Goal: Check status

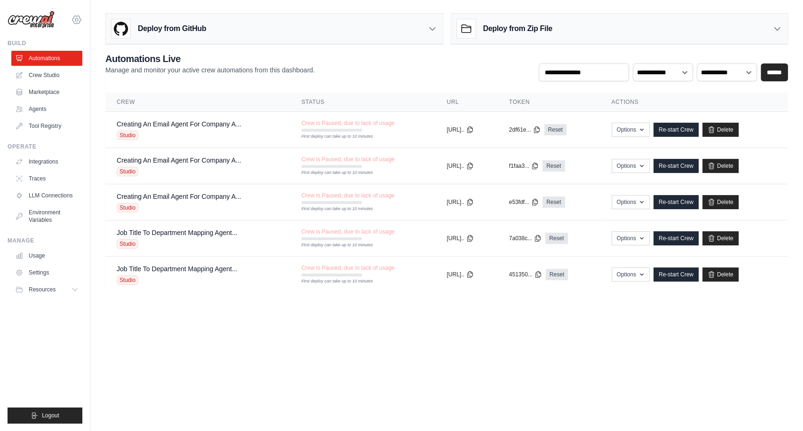
click at [71, 20] on icon at bounding box center [76, 19] width 11 height 11
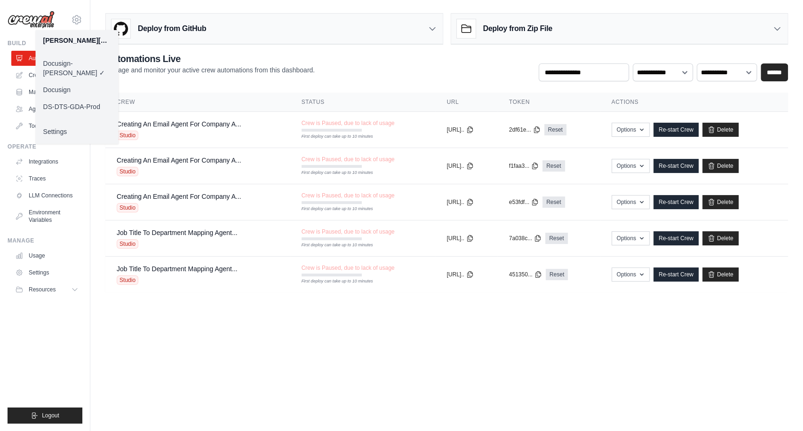
click at [68, 81] on link "Docusign" at bounding box center [77, 89] width 83 height 17
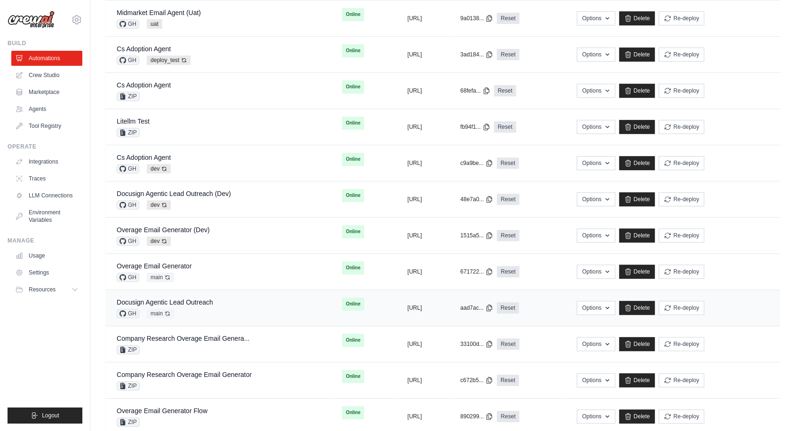
scroll to position [470, 0]
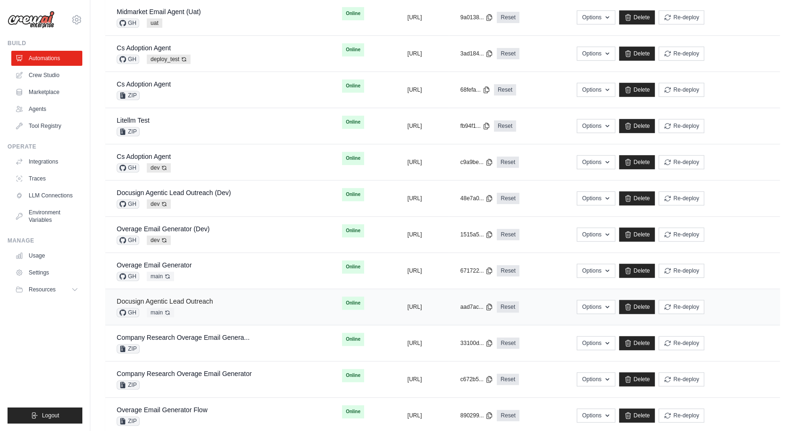
click at [196, 302] on link "Docusign Agentic Lead Outreach" at bounding box center [165, 302] width 96 height 8
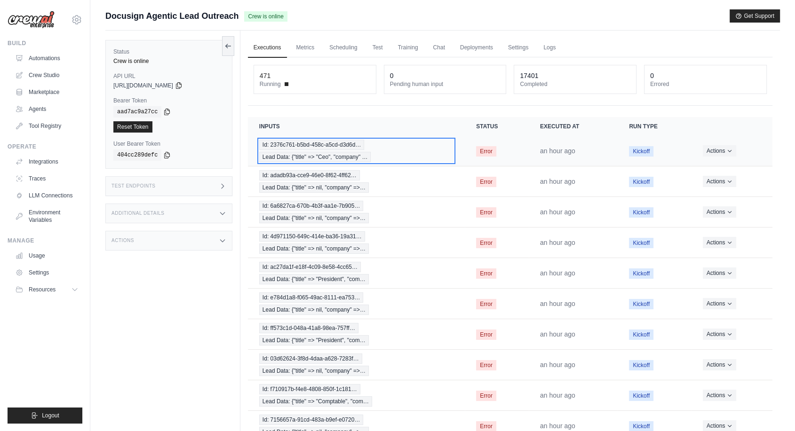
click at [309, 143] on span "Id: 2376c761-b5bd-458c-a5cd-d3d6d…" at bounding box center [311, 145] width 105 height 10
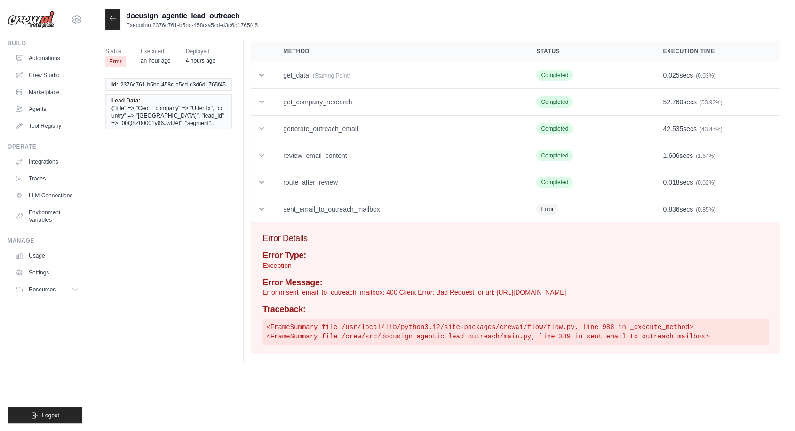
click at [110, 19] on icon at bounding box center [113, 19] width 8 height 8
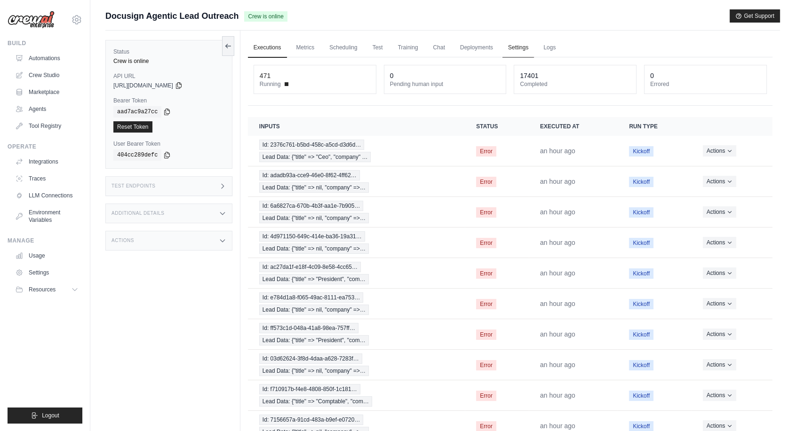
click at [523, 48] on link "Settings" at bounding box center [518, 48] width 32 height 20
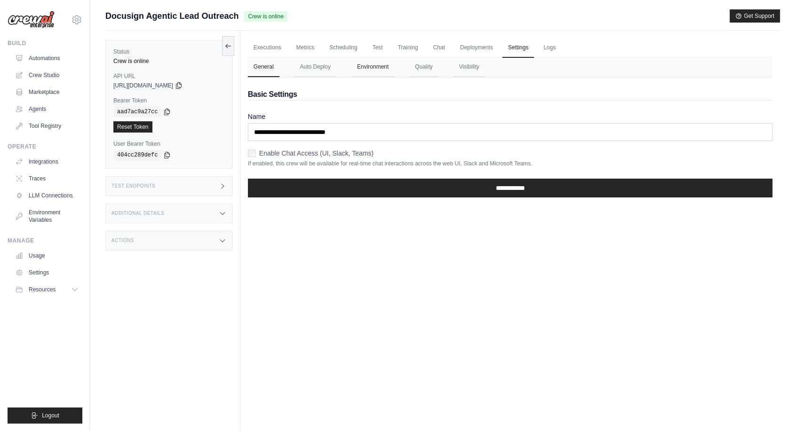
click at [380, 70] on button "Environment" at bounding box center [372, 67] width 43 height 20
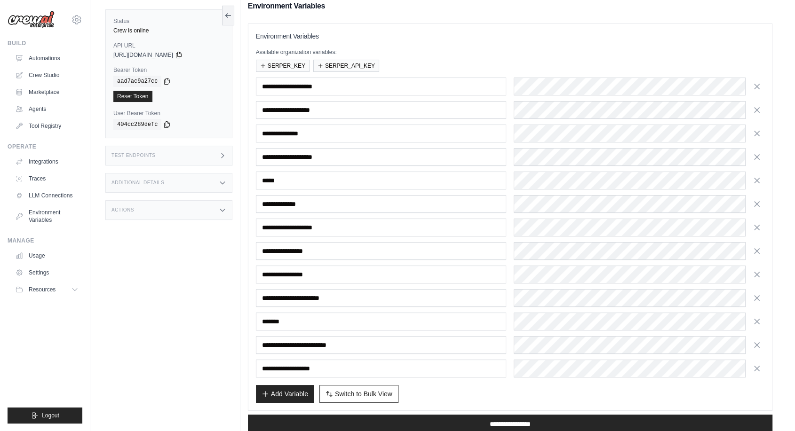
scroll to position [104, 0]
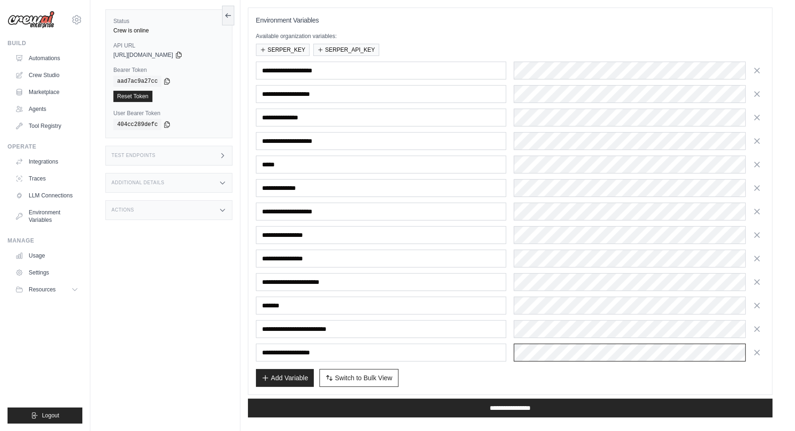
click at [434, 339] on div "**********" at bounding box center [510, 212] width 508 height 300
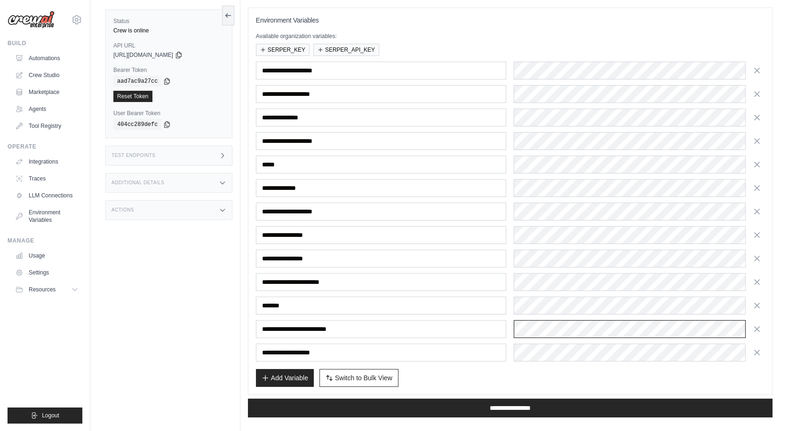
scroll to position [0, 99]
click at [794, 349] on html "s.samudrala@docusign.com Docusign-Srini Docusign ✓ DS-DTS-GDA-Prod Settings Bui…" at bounding box center [397, 169] width 795 height 546
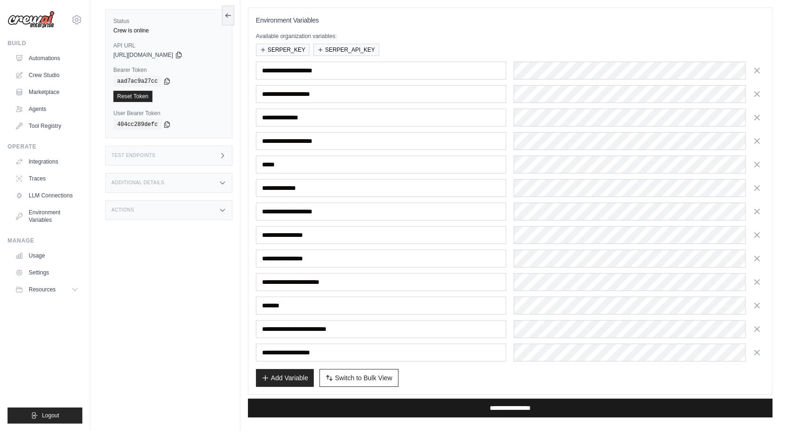
click at [527, 407] on input "**********" at bounding box center [510, 408] width 524 height 19
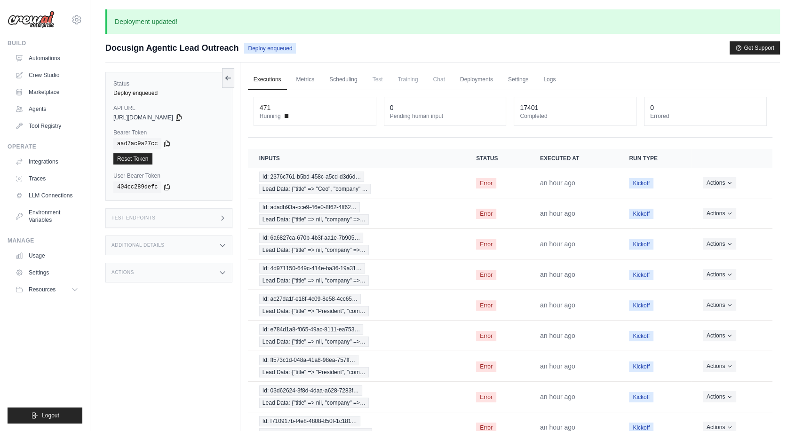
click at [228, 79] on icon at bounding box center [228, 78] width 8 height 8
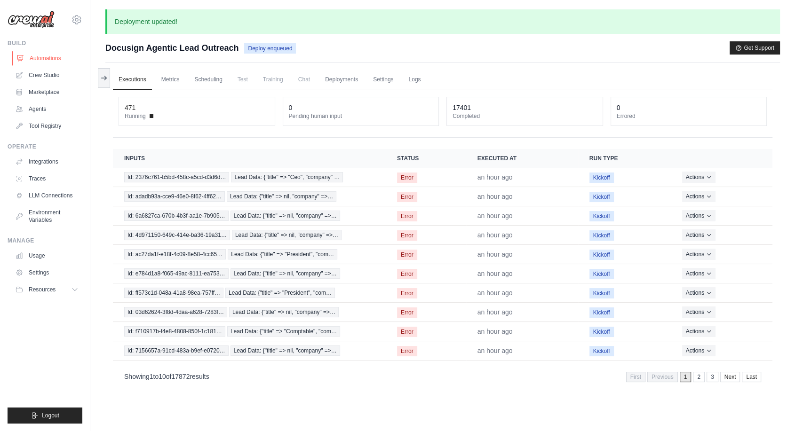
click at [54, 63] on link "Automations" at bounding box center [47, 58] width 71 height 15
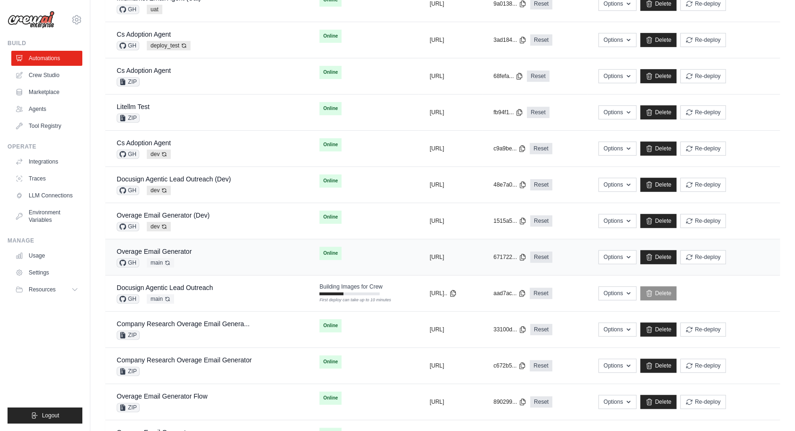
scroll to position [470, 0]
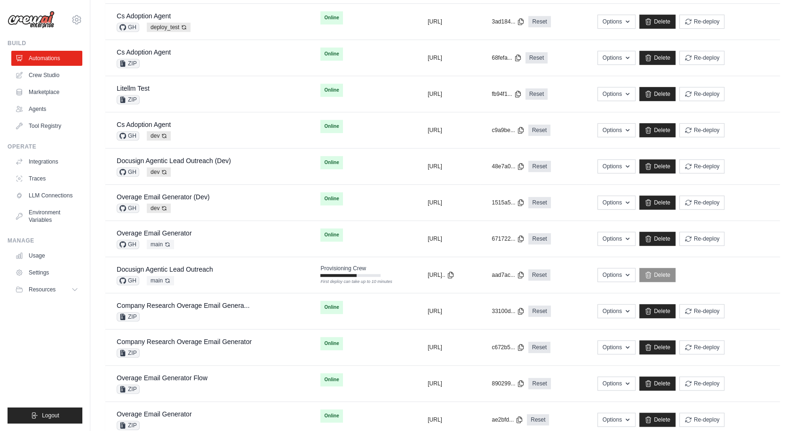
click at [58, 370] on ul "Build Automations Crew Studio Marketplace Agents" at bounding box center [45, 231] width 75 height 384
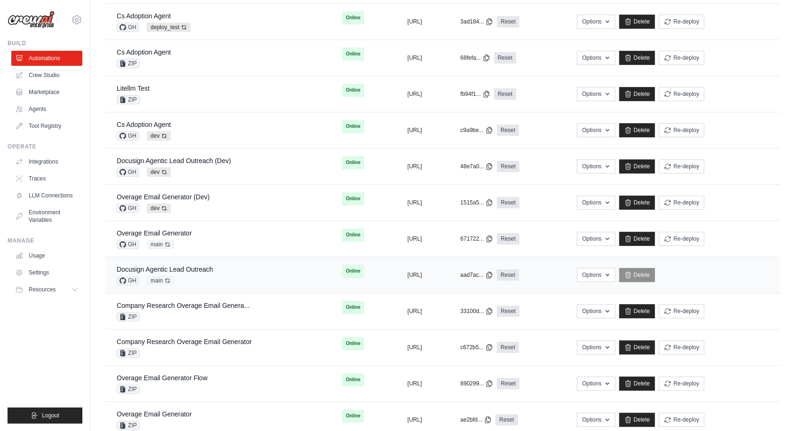
click at [177, 262] on td "Docusign Agentic Lead Outreach GH main Auto-deploy enabled" at bounding box center [217, 275] width 225 height 36
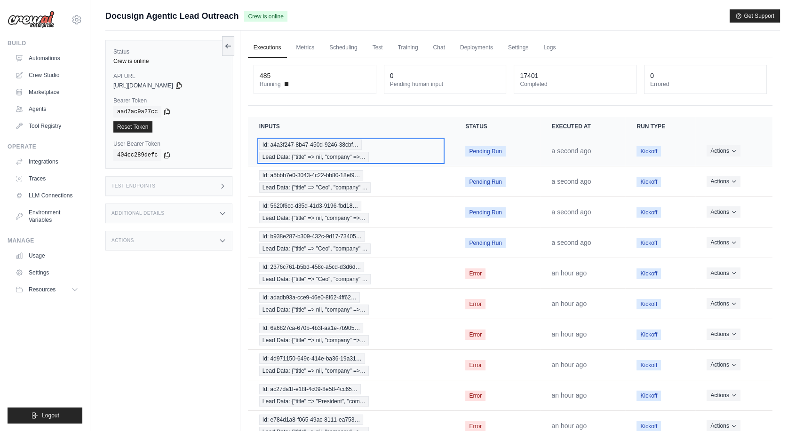
click at [323, 153] on span "Lead Data: {"title" => nil, "company" =>…" at bounding box center [314, 157] width 110 height 10
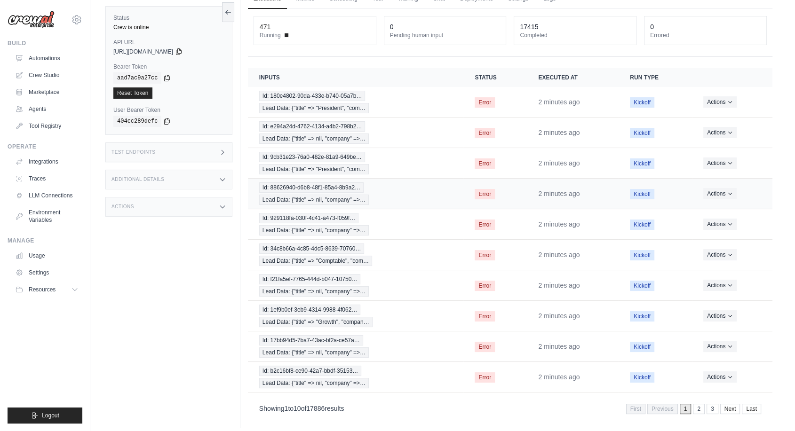
scroll to position [52, 0]
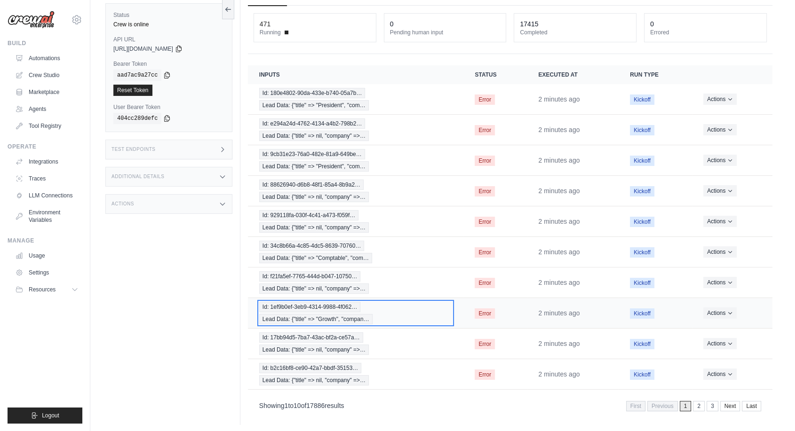
click at [286, 304] on span "Id: 1ef9b0ef-3eb9-4314-9988-4f062…" at bounding box center [310, 307] width 102 height 10
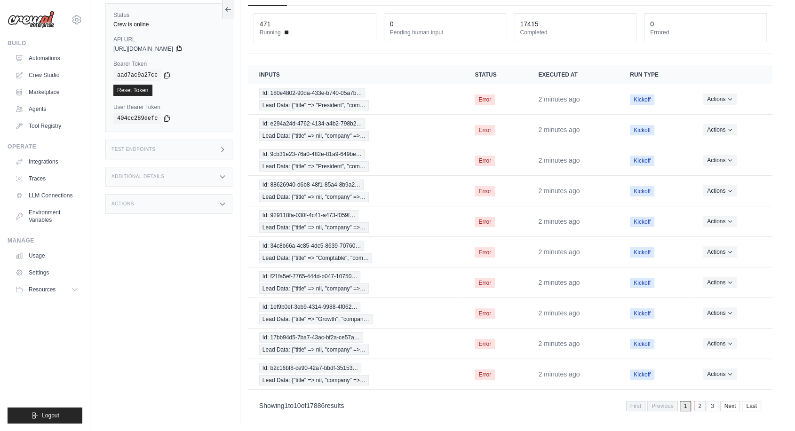
click at [700, 403] on link "2" at bounding box center [700, 406] width 12 height 10
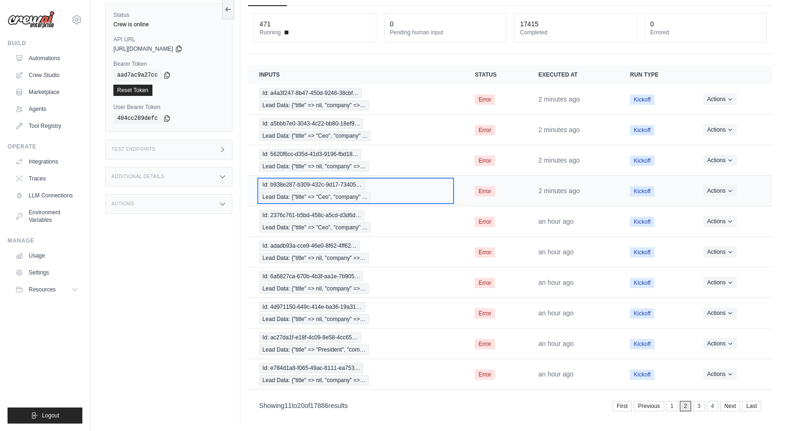
click at [316, 192] on span "Lead Data: {"title" => "Ceo", "company" …" at bounding box center [315, 197] width 112 height 10
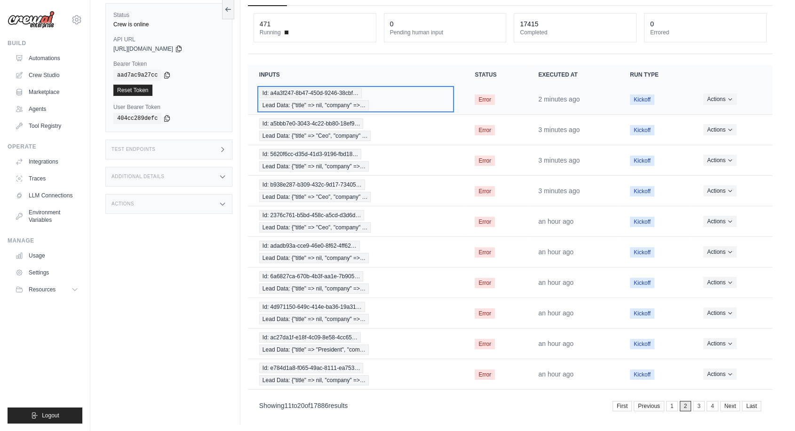
click at [323, 95] on span "Id: a4a3f247-8b47-450d-9246-38cbf…" at bounding box center [310, 93] width 103 height 10
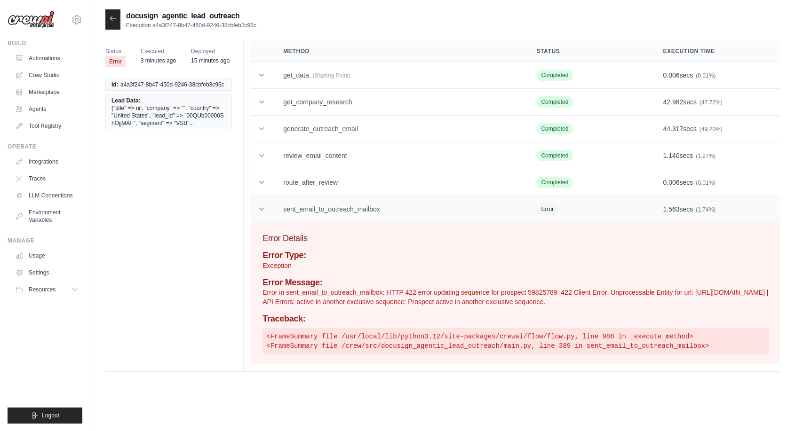
click at [260, 209] on icon at bounding box center [261, 209] width 9 height 9
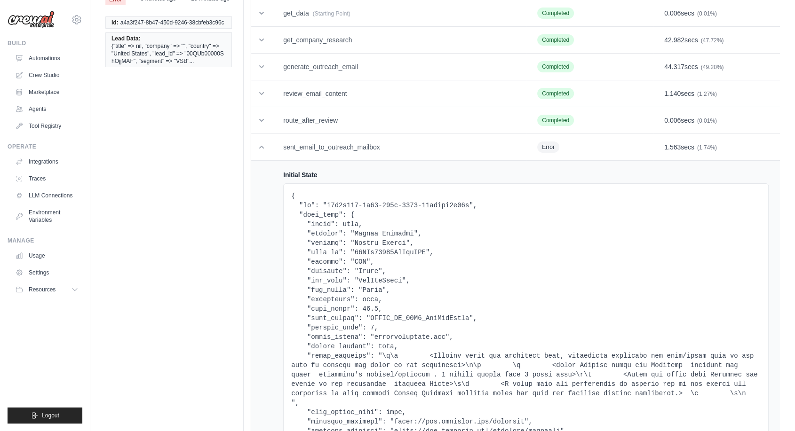
scroll to position [104, 0]
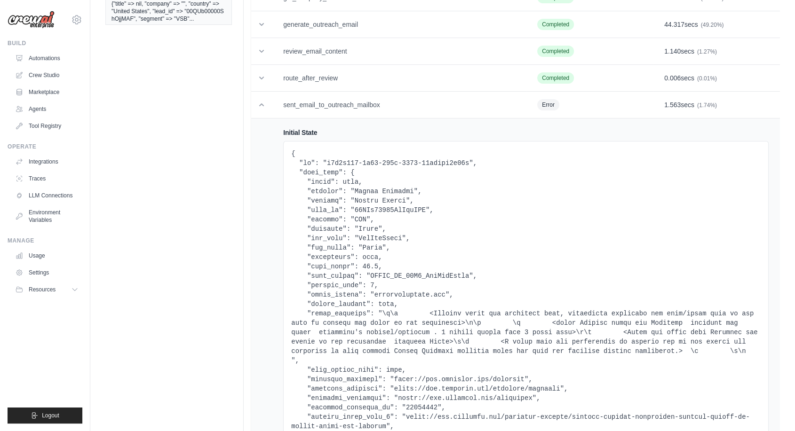
copy pre "00QUb00000ShOjjMAF"
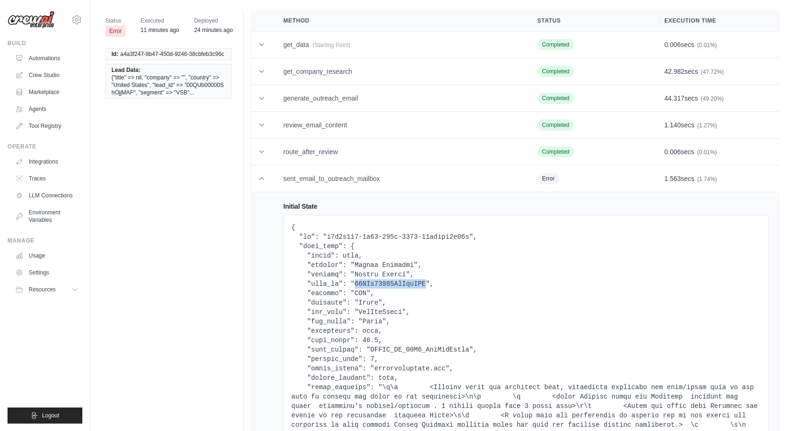
scroll to position [0, 0]
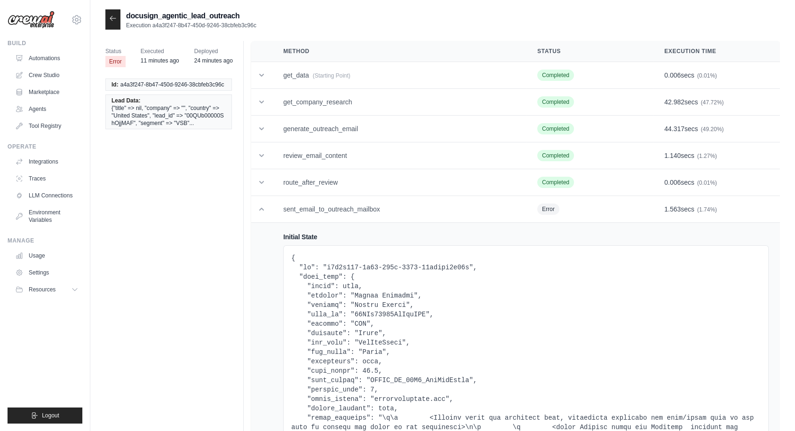
click at [110, 23] on div at bounding box center [112, 19] width 15 height 20
click at [115, 19] on icon at bounding box center [113, 19] width 8 height 8
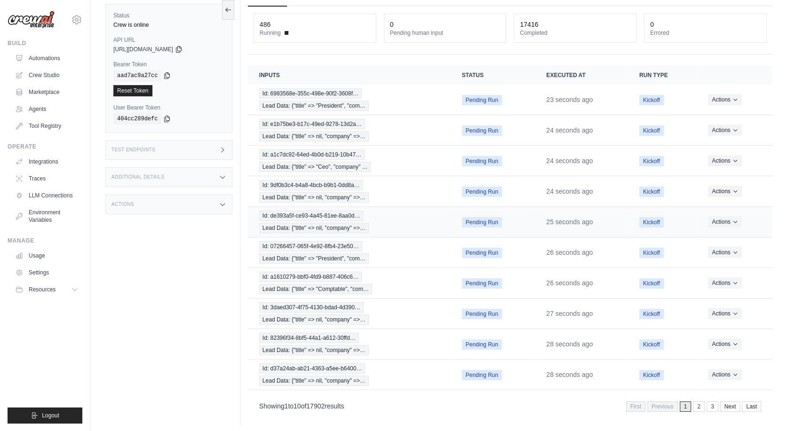
scroll to position [52, 0]
click at [346, 363] on span "Id: d37a24ab-ab21-4363-a5ee-b6400…" at bounding box center [312, 368] width 106 height 10
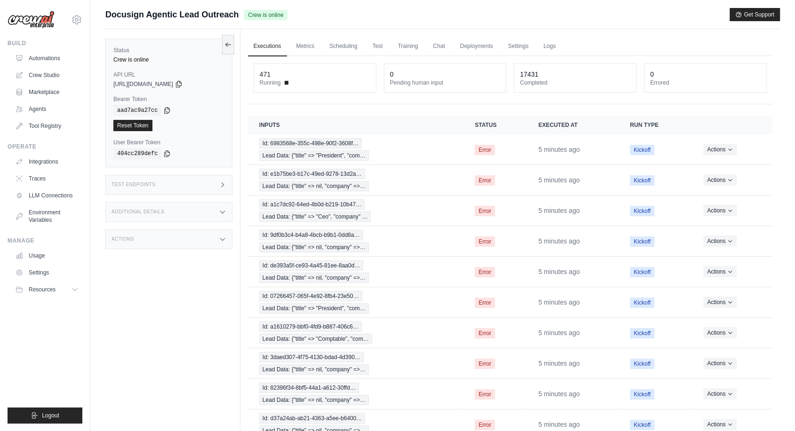
scroll to position [0, 0]
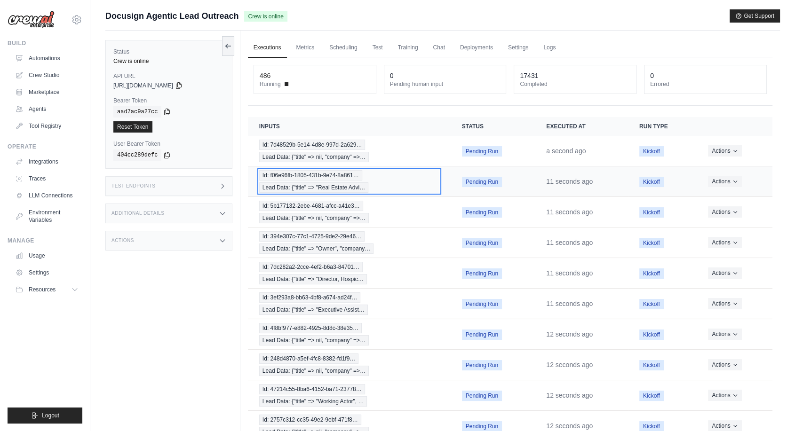
click at [318, 172] on span "Id: f06e96fb-1805-431b-9e74-8a861…" at bounding box center [310, 175] width 103 height 10
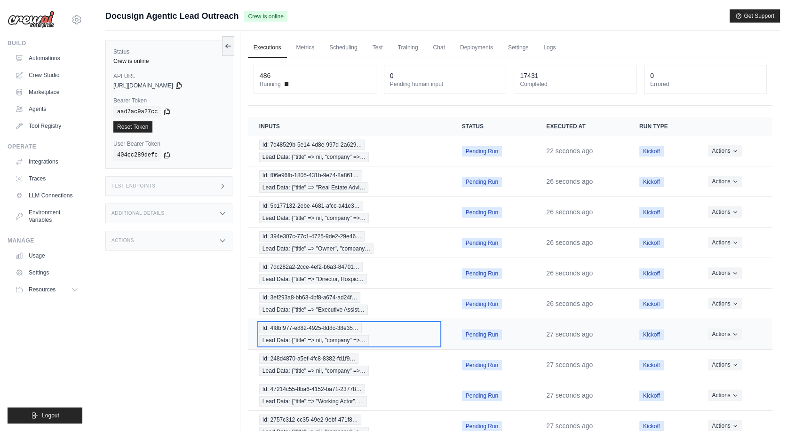
click at [327, 330] on span "Id: 4f8bf977-e882-4925-8d8c-38e35…" at bounding box center [310, 328] width 103 height 10
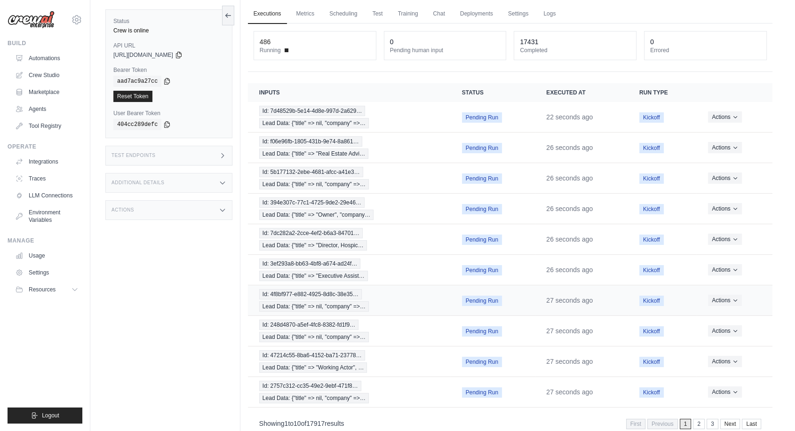
scroll to position [52, 0]
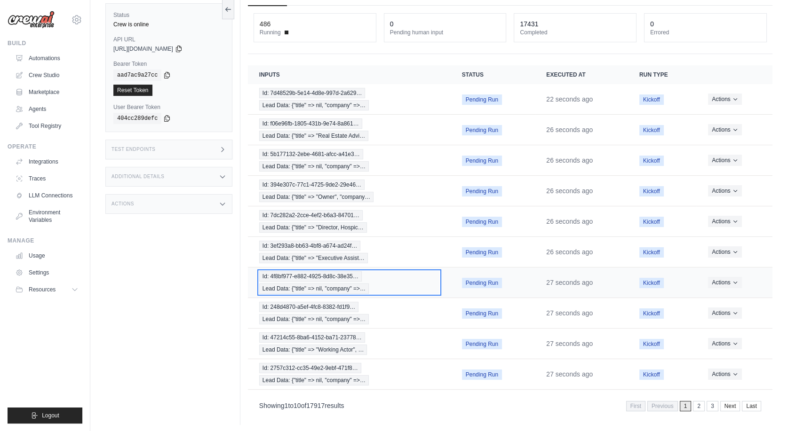
click at [323, 278] on span "Id: 4f8bf977-e882-4925-8d8c-38e35…" at bounding box center [310, 276] width 103 height 10
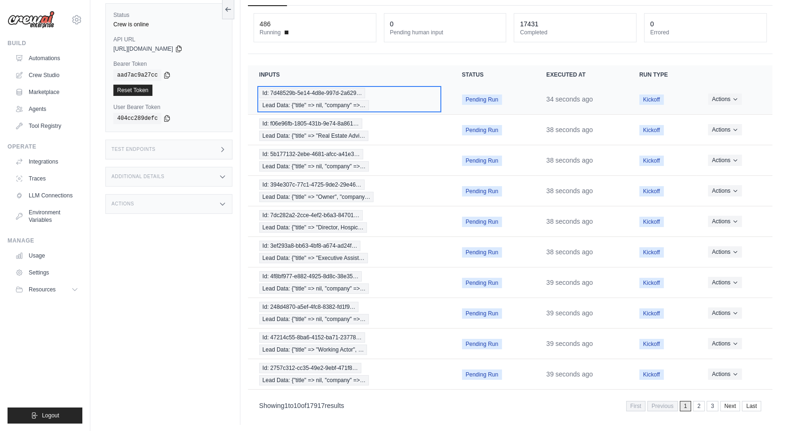
click at [313, 95] on span "Id: 7d48529b-5e14-4d8e-997d-2a629…" at bounding box center [312, 93] width 106 height 10
click at [302, 95] on span "Id: 7d48529b-5e14-4d8e-997d-2a629…" at bounding box center [312, 93] width 106 height 10
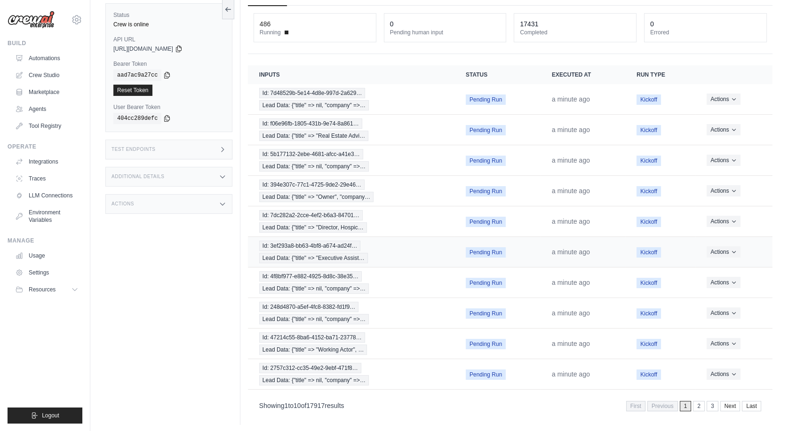
click at [338, 261] on td "Id: 3ef293a8-bb63-4bf8-a674-ad24f… Lead Data: {"title" => "Executive Assist…" at bounding box center [351, 252] width 206 height 31
click at [339, 254] on span "Lead Data: {"title" => "Executive Assist…" at bounding box center [313, 258] width 109 height 10
click at [316, 370] on div "Id: 2757c312-cc35-49e2-9ebf-471f8… Lead Data: {"title" => nil, "company" =>…" at bounding box center [351, 374] width 184 height 23
click at [327, 226] on span "Lead Data: {"title" => "Director, Hospic…" at bounding box center [313, 227] width 108 height 10
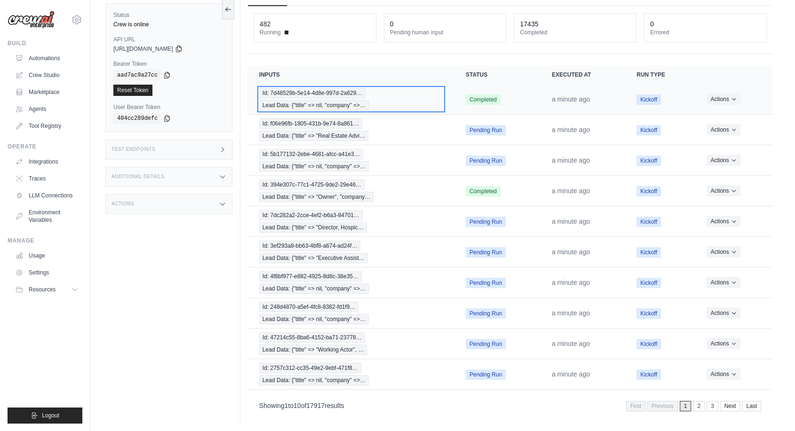
click at [308, 92] on span "Id: 7d48529b-5e14-4d8e-997d-2a629…" at bounding box center [312, 93] width 106 height 10
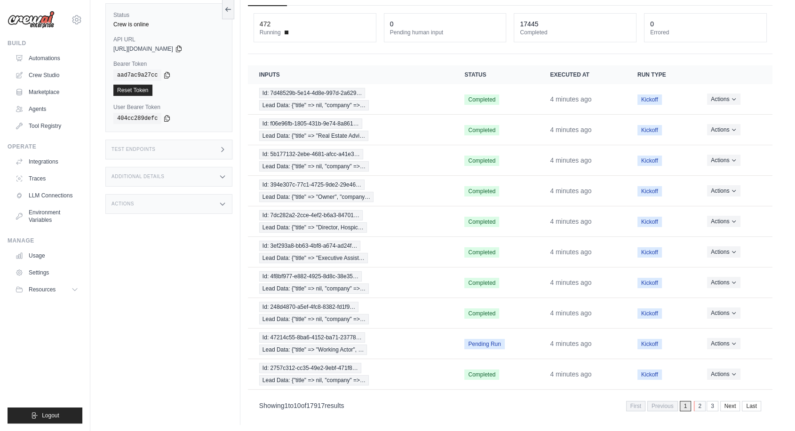
click at [700, 405] on link "2" at bounding box center [700, 406] width 12 height 10
click at [676, 406] on link "1" at bounding box center [673, 406] width 12 height 10
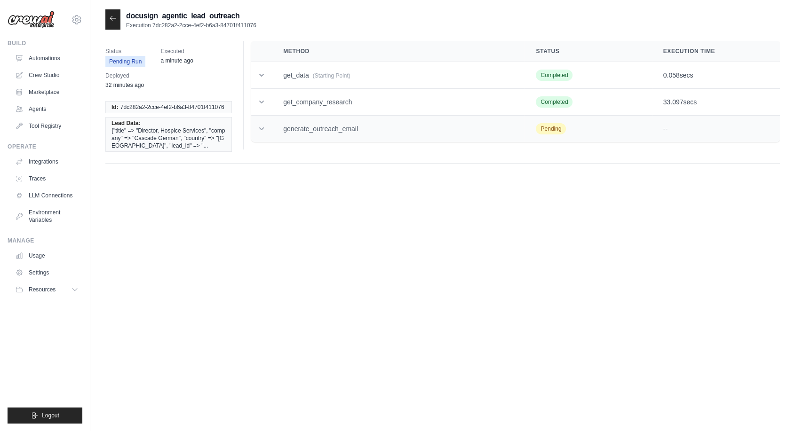
click at [261, 133] on icon at bounding box center [261, 128] width 9 height 9
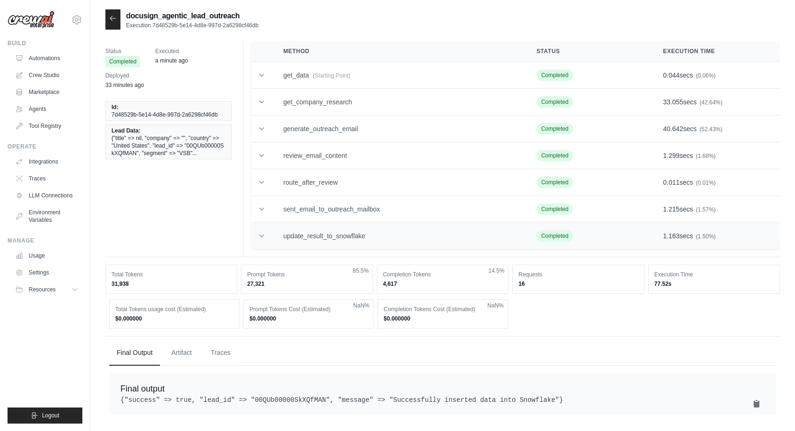
click at [261, 238] on icon at bounding box center [261, 235] width 9 height 9
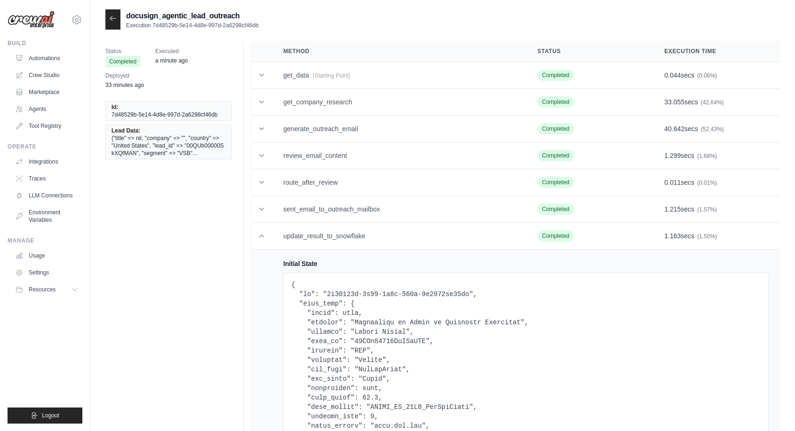
copy pre "00QUb00000SkXQfMAN"
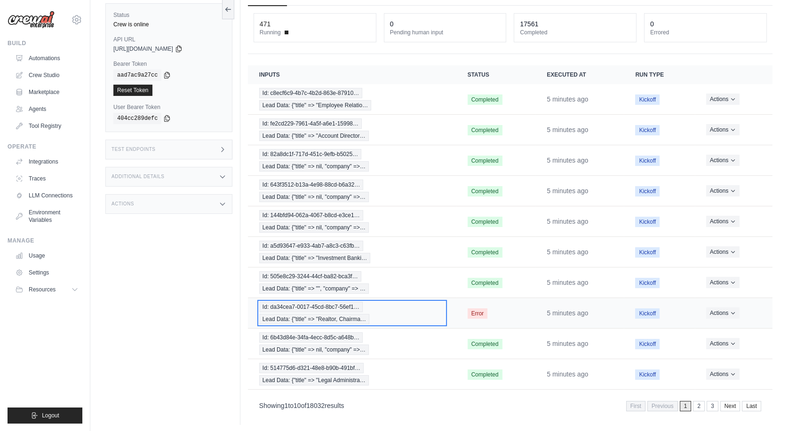
click at [335, 307] on span "Id: da34cea7-0017-45cd-8bc7-56ef1…" at bounding box center [310, 307] width 103 height 10
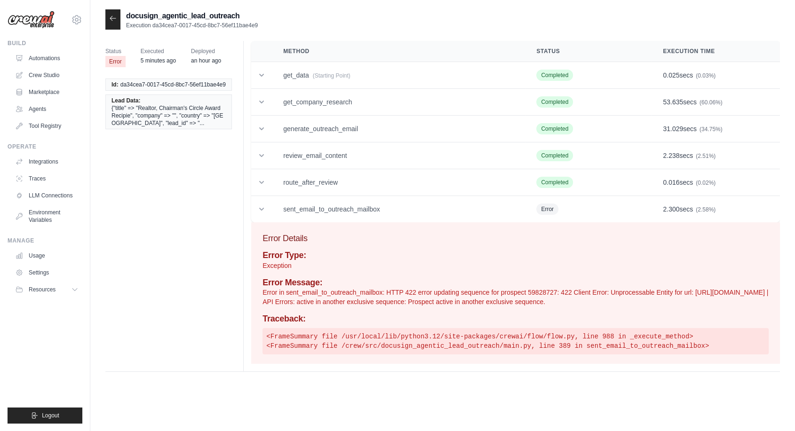
click at [114, 20] on icon at bounding box center [113, 19] width 8 height 8
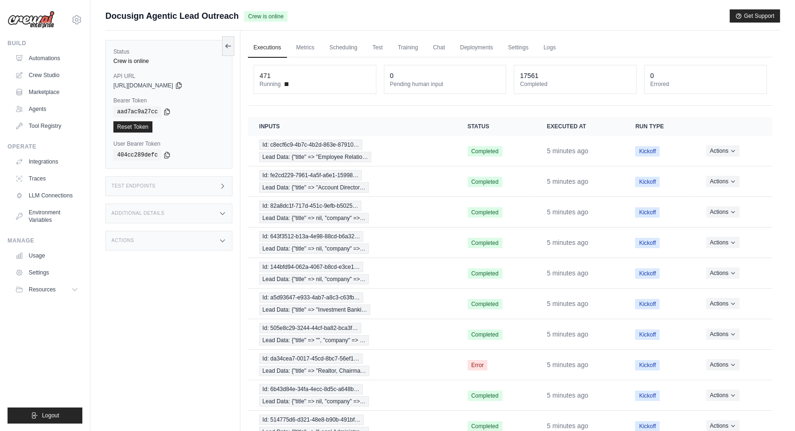
click at [171, 329] on div "Status Crew is online API URL copied [URL][DOMAIN_NAME] Bearer Token copied aad…" at bounding box center [172, 246] width 135 height 431
